Goal: Task Accomplishment & Management: Complete application form

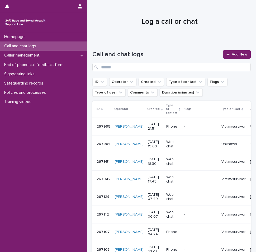
click at [36, 45] on p "Call and chat logs" at bounding box center [21, 46] width 38 height 5
click at [234, 53] on span "Add New" at bounding box center [240, 55] width 16 height 4
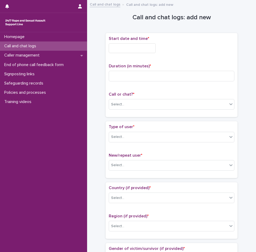
click at [136, 50] on input "text" at bounding box center [132, 48] width 47 height 10
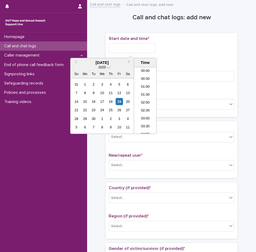
scroll to position [314, 0]
click at [143, 113] on li "22:30" at bounding box center [145, 114] width 22 height 8
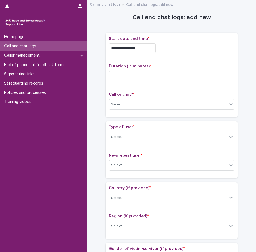
click at [141, 46] on input "**********" at bounding box center [132, 48] width 47 height 10
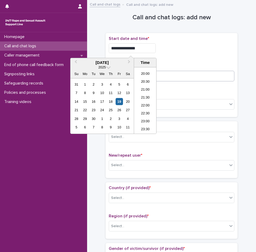
type input "**********"
click at [174, 75] on input at bounding box center [172, 76] width 126 height 11
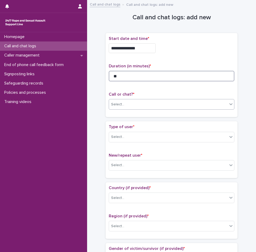
type input "**"
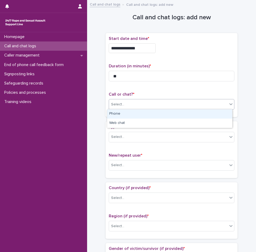
click at [139, 105] on div "Select..." at bounding box center [168, 104] width 118 height 9
click at [136, 112] on div "Phone" at bounding box center [169, 113] width 125 height 9
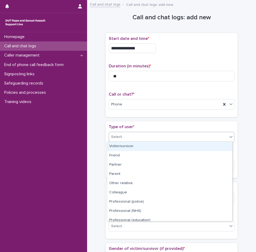
click at [130, 134] on div "Select..." at bounding box center [168, 136] width 118 height 9
click at [127, 148] on div "Victim/survivor" at bounding box center [169, 146] width 125 height 9
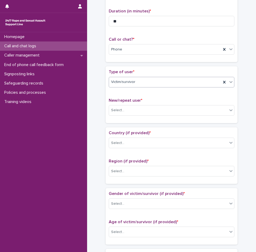
scroll to position [79, 0]
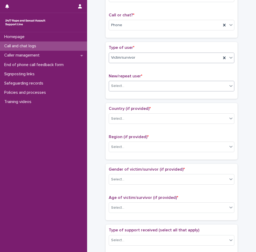
click at [126, 88] on div "Select..." at bounding box center [168, 86] width 118 height 9
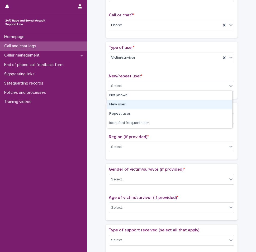
click at [122, 101] on div "New user" at bounding box center [169, 104] width 125 height 9
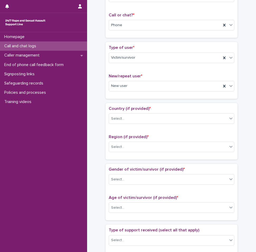
click at [128, 124] on div "Country (if provided) * Select..." at bounding box center [172, 117] width 126 height 22
click at [127, 123] on div "Country (if provided) * Select..." at bounding box center [172, 117] width 126 height 22
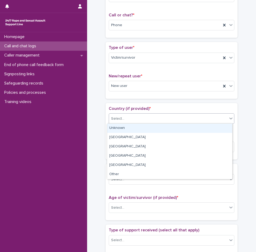
click at [127, 119] on div "Select..." at bounding box center [168, 118] width 118 height 9
click at [124, 126] on div "Unknown" at bounding box center [169, 128] width 125 height 9
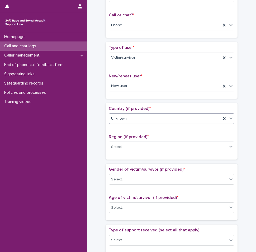
click at [125, 141] on div "Select..." at bounding box center [172, 146] width 126 height 11
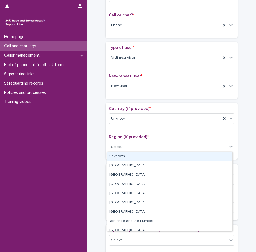
click at [123, 157] on div "Unknown" at bounding box center [169, 156] width 125 height 9
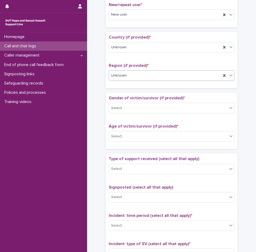
scroll to position [158, 0]
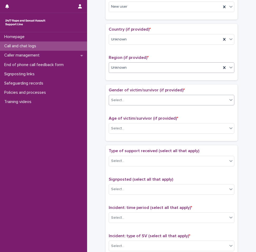
click at [114, 97] on div "Select..." at bounding box center [117, 100] width 13 height 6
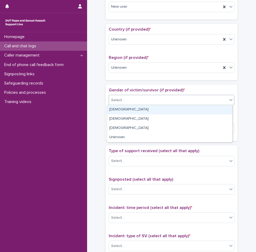
click at [115, 111] on div "[DEMOGRAPHIC_DATA]" at bounding box center [169, 109] width 125 height 9
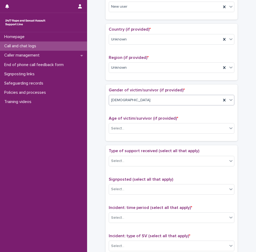
scroll to position [211, 0]
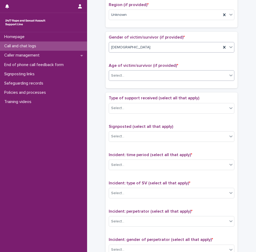
click at [120, 78] on div "Select..." at bounding box center [168, 75] width 118 height 9
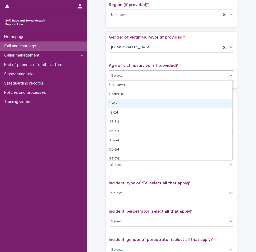
click at [116, 105] on div "16-17" at bounding box center [169, 103] width 125 height 9
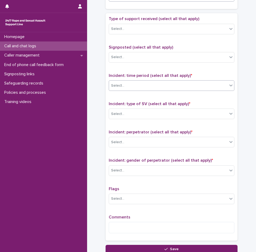
scroll to position [264, 0]
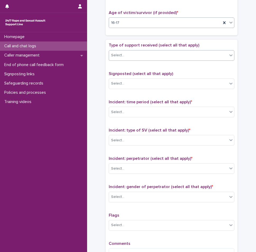
click at [136, 55] on div "Select..." at bounding box center [168, 55] width 118 height 9
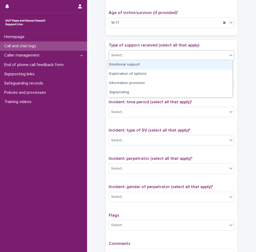
click at [132, 67] on div "Emotional support" at bounding box center [169, 64] width 125 height 9
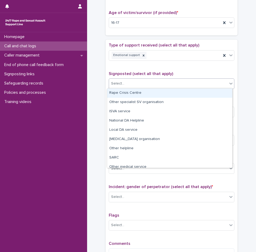
click at [136, 85] on div "Select..." at bounding box center [168, 83] width 118 height 9
click at [135, 72] on span "Signposted (select all that apply)" at bounding box center [141, 74] width 64 height 4
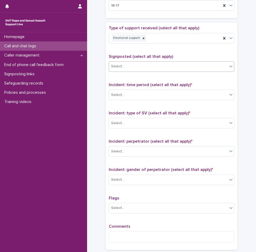
scroll to position [290, 0]
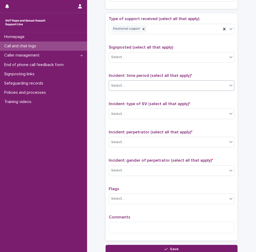
click at [143, 84] on div "Select..." at bounding box center [168, 85] width 118 height 9
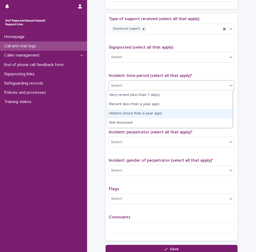
click at [135, 111] on div "Historic (more than a year ago)" at bounding box center [169, 113] width 125 height 9
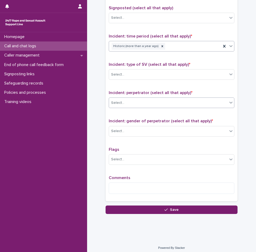
scroll to position [332, 0]
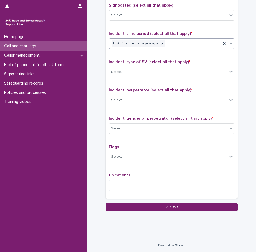
click at [134, 74] on div "Select..." at bounding box center [168, 72] width 118 height 9
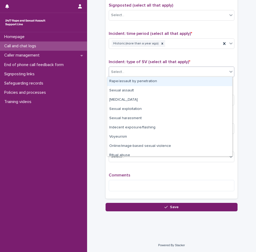
click at [133, 79] on div "Rape/assault by penetration" at bounding box center [169, 81] width 125 height 9
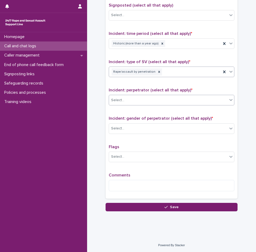
click at [136, 101] on div "Select..." at bounding box center [168, 100] width 118 height 9
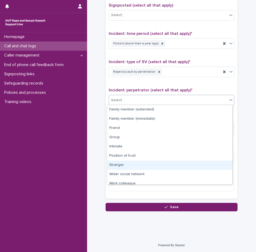
scroll to position [22, 0]
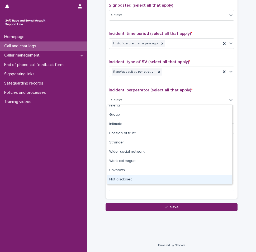
click at [130, 179] on div "Not disclosed" at bounding box center [169, 179] width 125 height 9
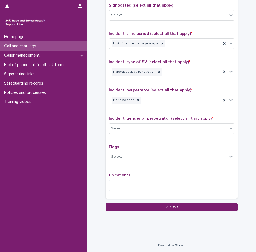
click at [129, 135] on div "Incident: gender of perpetrator (select all that apply) * Select..." at bounding box center [172, 127] width 126 height 22
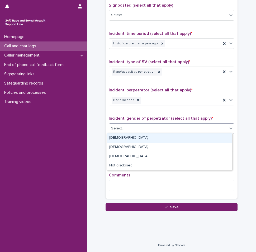
click at [130, 129] on div "Select..." at bounding box center [168, 128] width 118 height 9
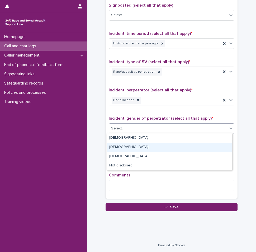
click at [127, 148] on div "[DEMOGRAPHIC_DATA]" at bounding box center [169, 147] width 125 height 9
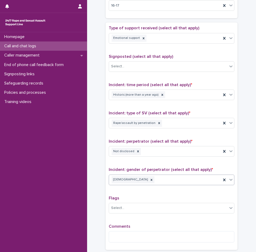
scroll to position [332, 0]
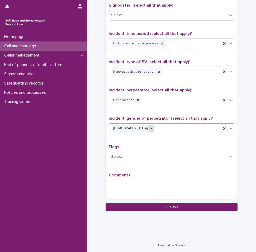
click at [150, 129] on icon at bounding box center [152, 129] width 4 height 4
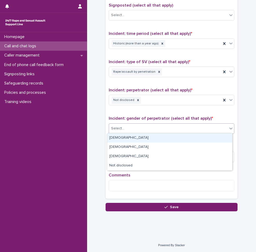
click at [138, 129] on div "Select..." at bounding box center [168, 128] width 118 height 9
click at [117, 138] on div "[DEMOGRAPHIC_DATA]" at bounding box center [169, 137] width 125 height 9
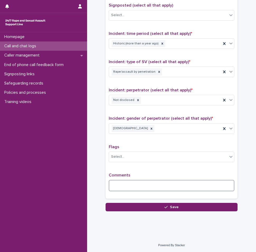
click at [124, 185] on textarea at bounding box center [172, 185] width 126 height 11
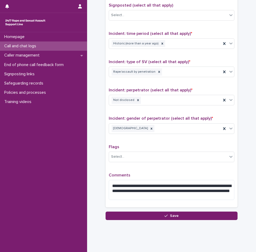
drag, startPoint x: 205, startPoint y: 187, endPoint x: 179, endPoint y: 164, distance: 34.2
click at [179, 164] on div "Flags Select..." at bounding box center [172, 155] width 126 height 22
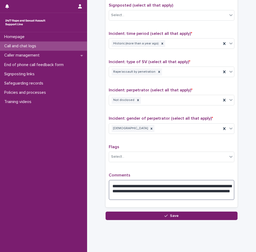
click at [133, 192] on textarea "**********" at bounding box center [172, 190] width 126 height 20
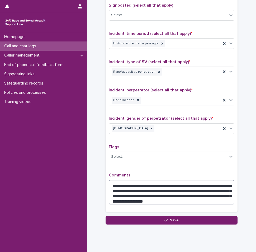
click at [222, 184] on textarea "**********" at bounding box center [172, 192] width 126 height 25
click at [151, 189] on textarea "**********" at bounding box center [172, 192] width 126 height 25
click at [155, 199] on textarea "**********" at bounding box center [172, 192] width 126 height 25
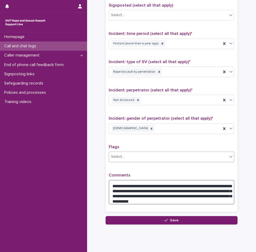
type textarea "**********"
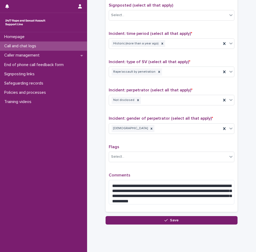
click at [72, 129] on div "Homepage Call and chat logs Caller management End of phone call feedback form S…" at bounding box center [43, 142] width 87 height 220
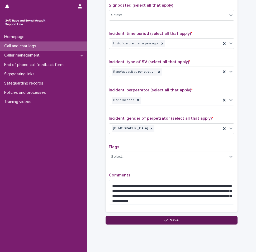
click at [162, 219] on button "Save" at bounding box center [172, 220] width 132 height 8
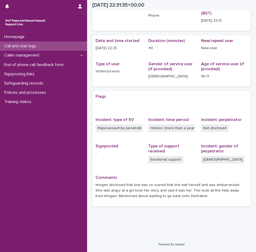
scroll to position [29, 0]
click at [51, 49] on div "Call and chat logs" at bounding box center [43, 45] width 87 height 9
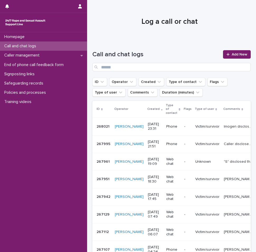
click at [57, 46] on div "Call and chat logs" at bounding box center [43, 45] width 87 height 9
click at [36, 49] on p "Call and chat logs" at bounding box center [21, 46] width 38 height 5
click at [225, 51] on link "Add New" at bounding box center [237, 54] width 28 height 8
